Goal: Navigation & Orientation: Find specific page/section

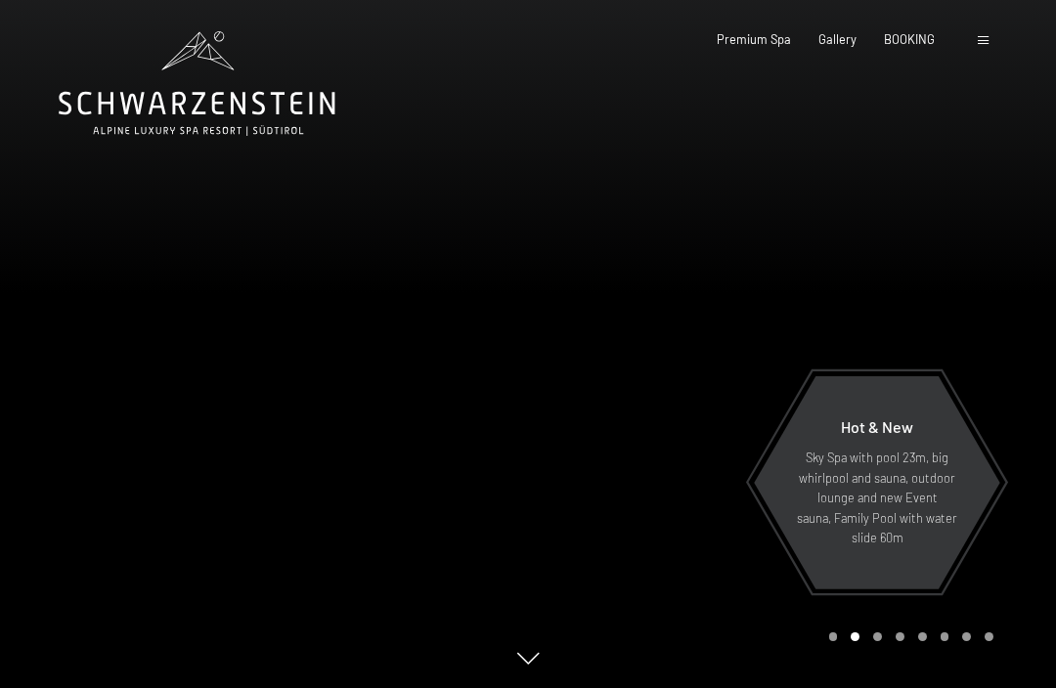
click at [981, 38] on span at bounding box center [983, 40] width 11 height 9
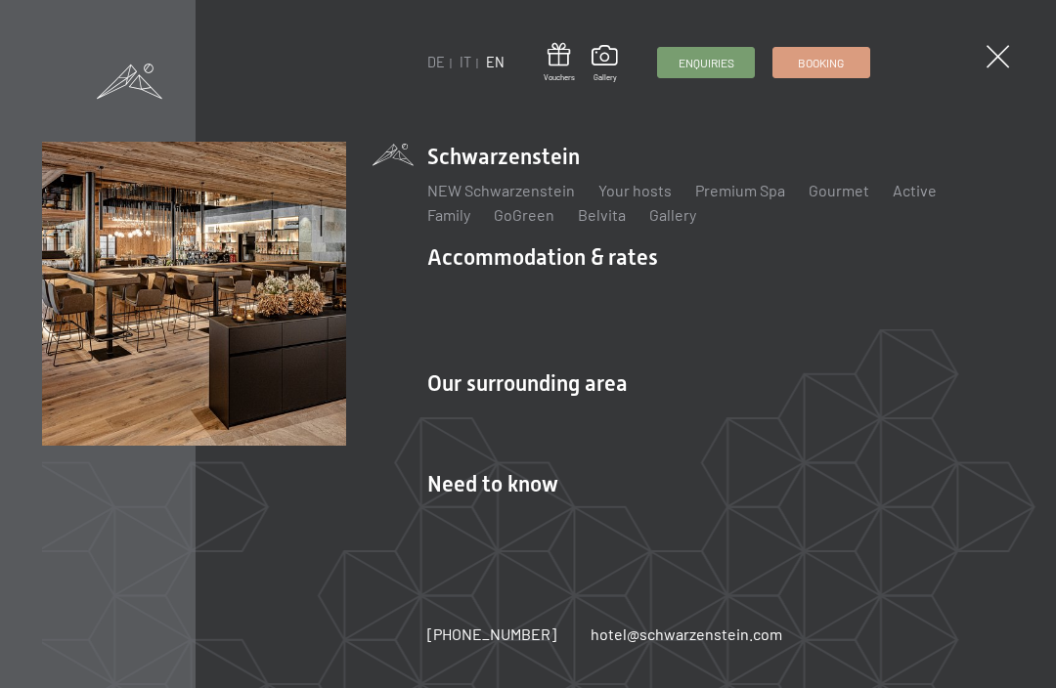
click at [125, 77] on span at bounding box center [130, 81] width 66 height 35
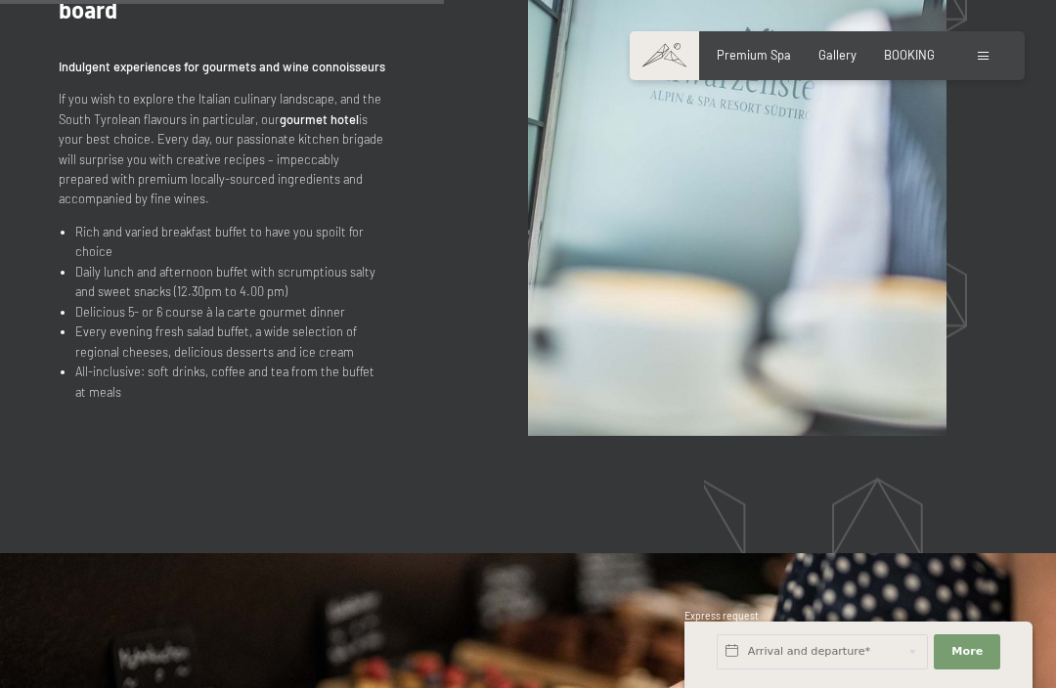
scroll to position [1870, 0]
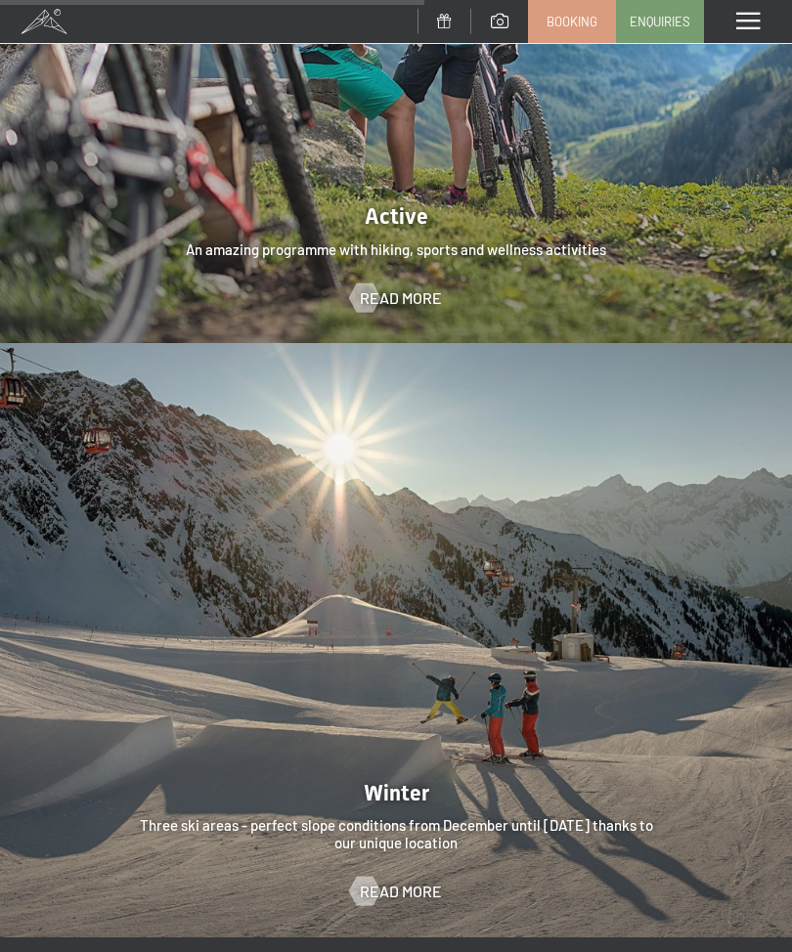
scroll to position [3850, 0]
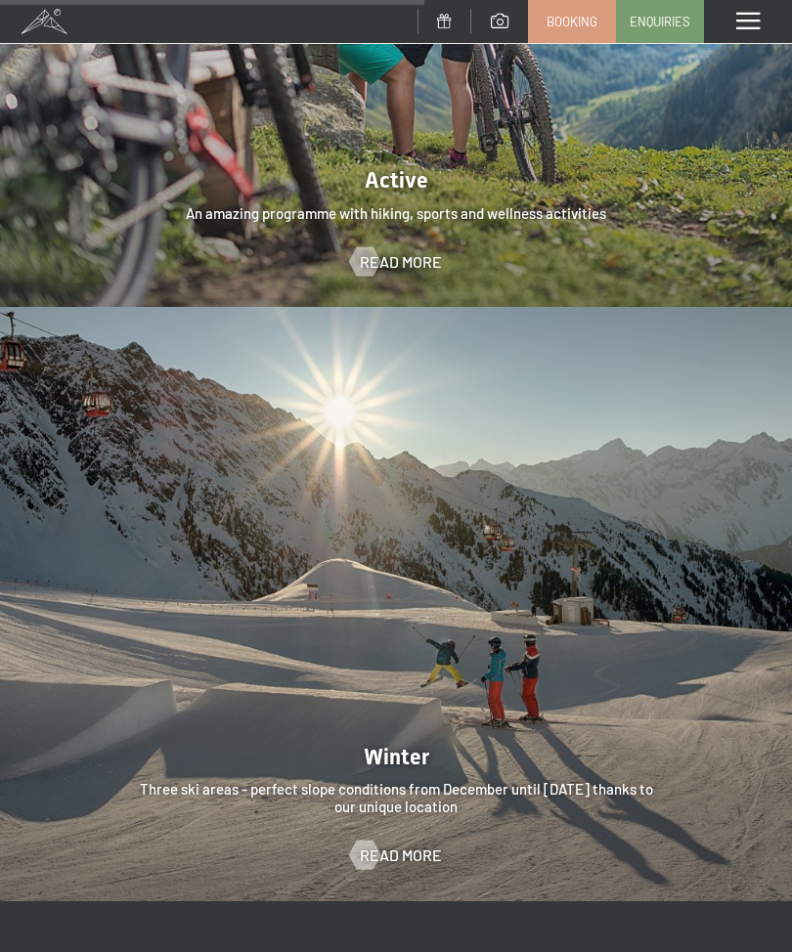
click at [391, 804] on div at bounding box center [396, 604] width 792 height 594
click at [383, 845] on span "Read more" at bounding box center [401, 856] width 82 height 22
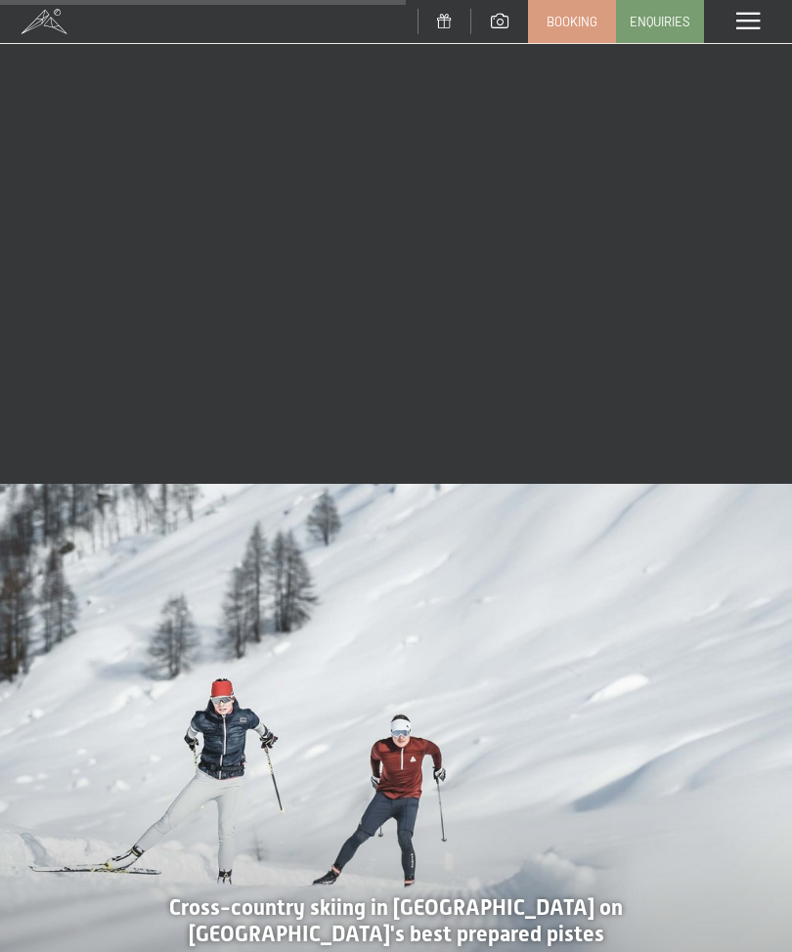
scroll to position [2383, 0]
